Goal: Find specific page/section: Find specific page/section

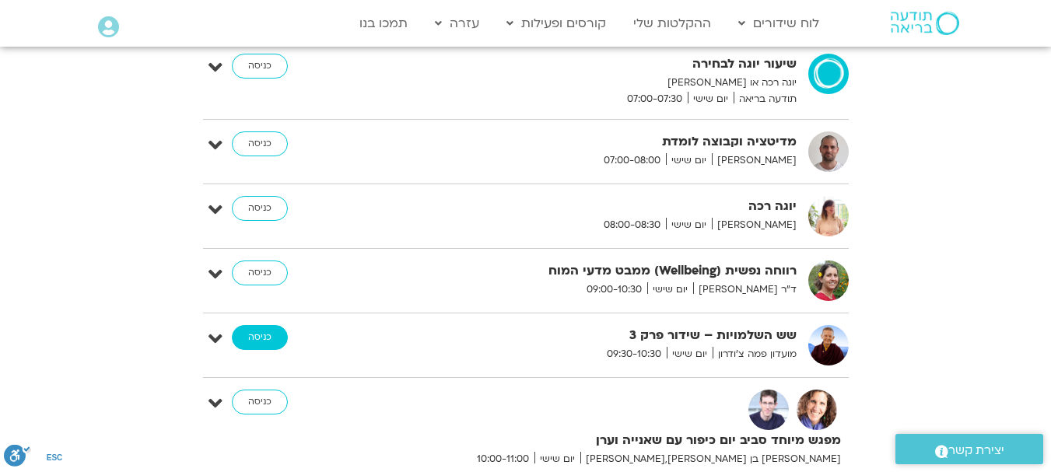
click at [254, 333] on link "כניסה" at bounding box center [260, 337] width 56 height 25
click at [265, 269] on link "כניסה" at bounding box center [260, 273] width 56 height 25
